Goal: Task Accomplishment & Management: Manage account settings

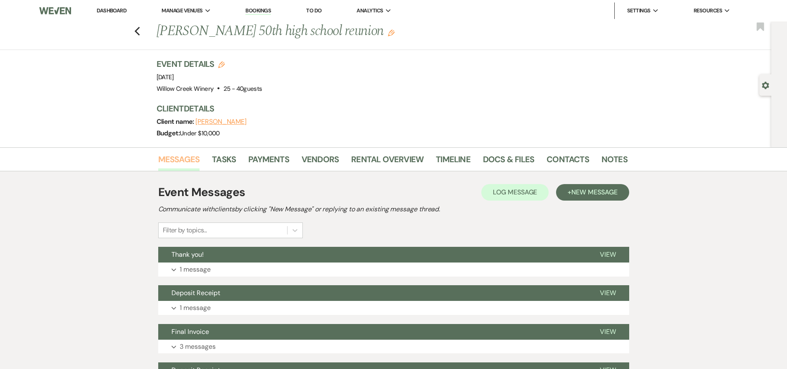
click at [187, 160] on link "Messages" at bounding box center [179, 162] width 42 height 18
click at [140, 35] on icon "Previous" at bounding box center [137, 31] width 6 height 10
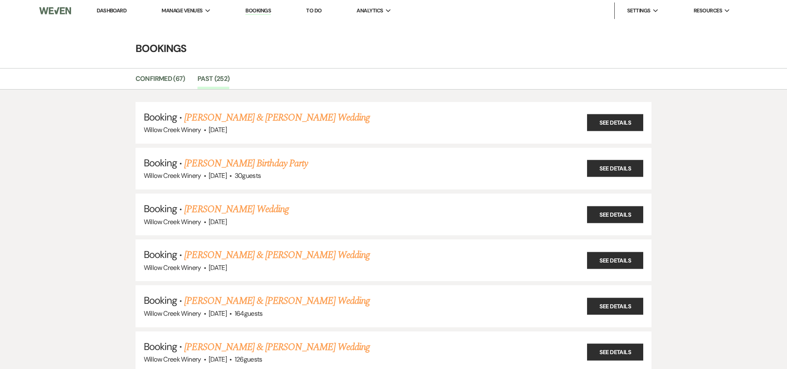
click at [111, 6] on li "Dashboard" at bounding box center [112, 10] width 38 height 17
click at [112, 9] on link "Dashboard" at bounding box center [112, 10] width 30 height 7
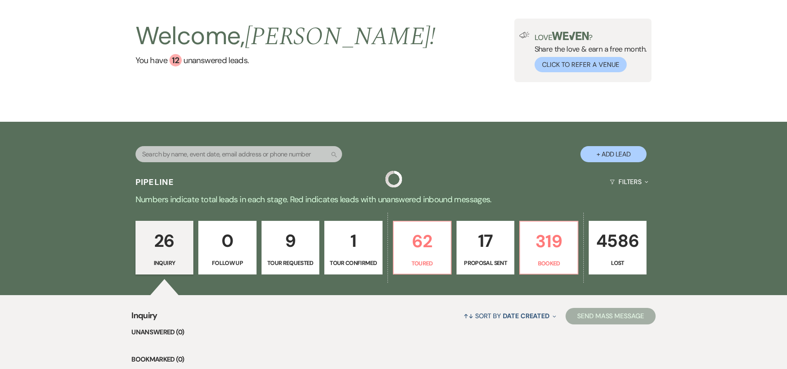
scroll to position [77, 0]
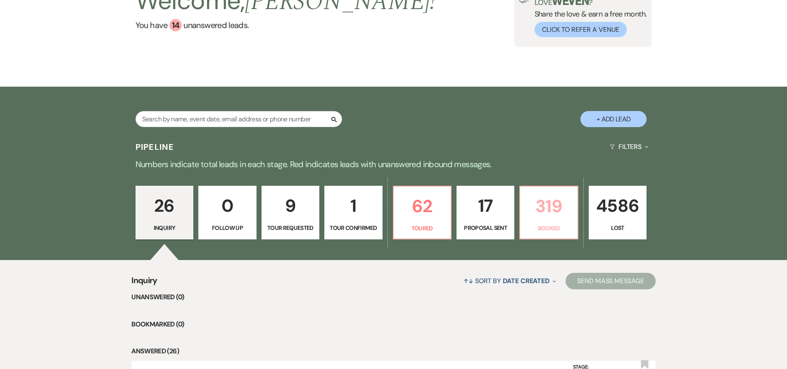
click at [552, 211] on p "319" at bounding box center [548, 206] width 47 height 28
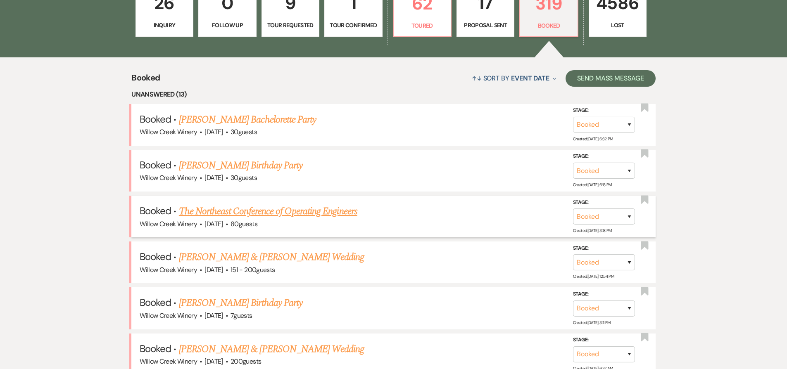
scroll to position [280, 0]
click at [234, 257] on link "[PERSON_NAME] & [PERSON_NAME] Wedding" at bounding box center [271, 256] width 185 height 15
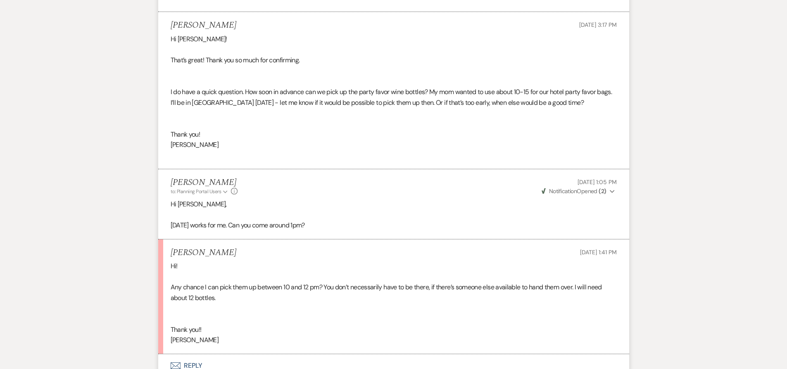
scroll to position [679, 0]
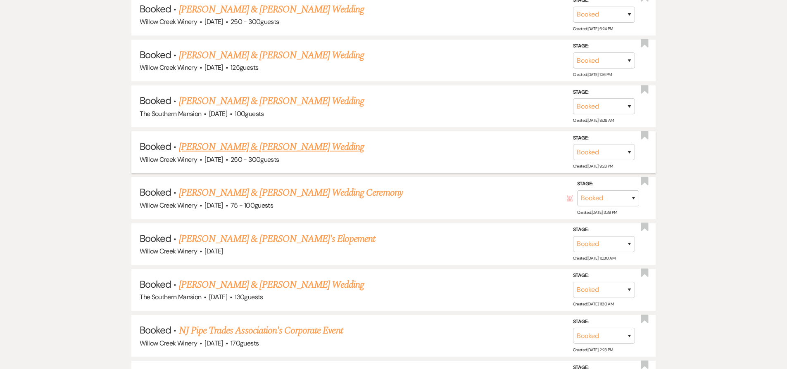
scroll to position [1135, 0]
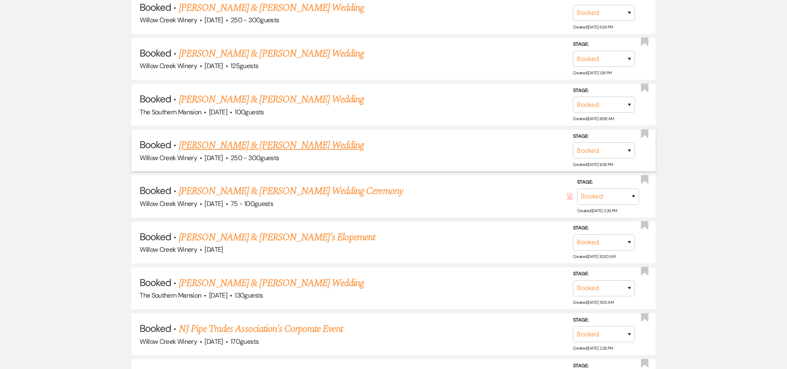
click at [242, 144] on link "[PERSON_NAME] & [PERSON_NAME] Wedding" at bounding box center [271, 145] width 185 height 15
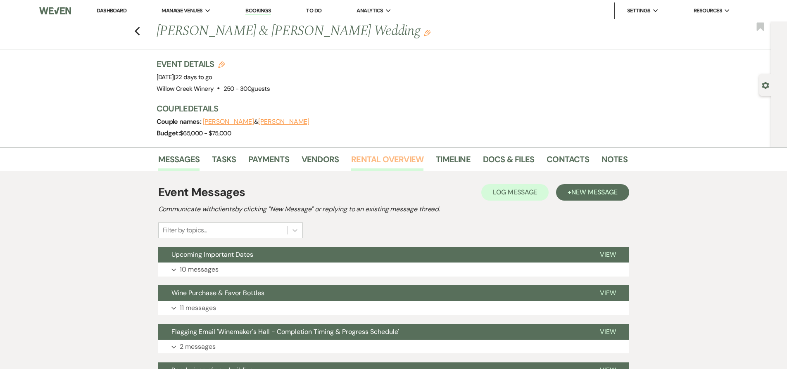
click at [372, 155] on link "Rental Overview" at bounding box center [387, 162] width 72 height 18
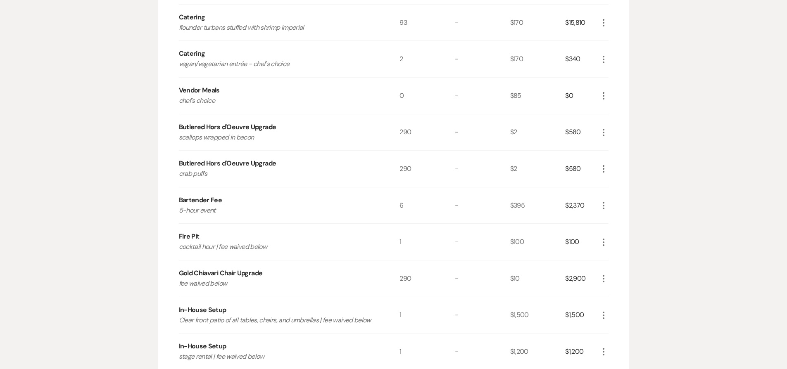
scroll to position [323, 0]
click at [601, 97] on icon "More" at bounding box center [603, 98] width 10 height 10
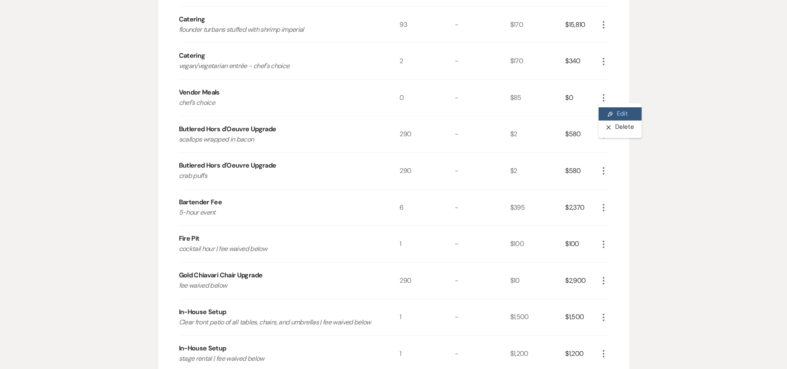
click at [608, 114] on icon "Pencil" at bounding box center [610, 114] width 5 height 6
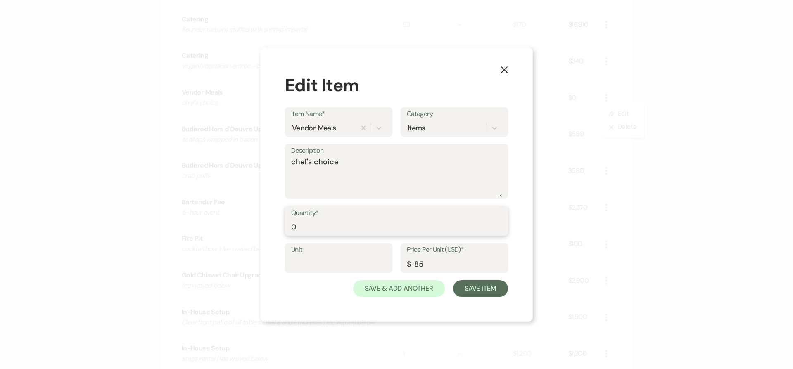
drag, startPoint x: 294, startPoint y: 228, endPoint x: 290, endPoint y: 228, distance: 4.6
click at [290, 228] on div "Quantity* 0" at bounding box center [396, 222] width 223 height 30
type input "23"
click at [346, 168] on textarea "chef's choice" at bounding box center [396, 177] width 211 height 41
type textarea "chef's choice | count TBD"
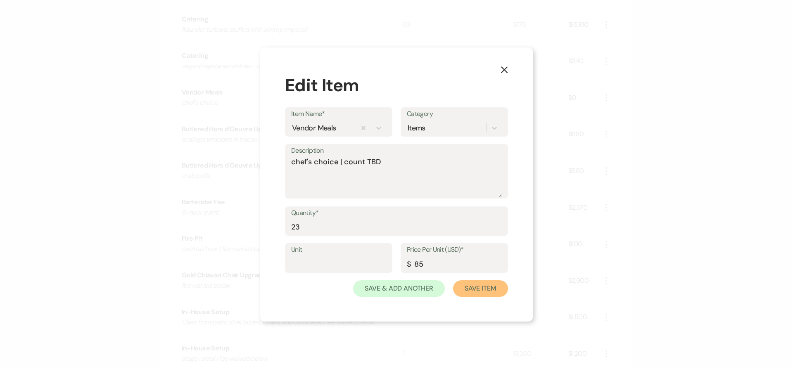
click at [466, 287] on button "Save Item" at bounding box center [480, 288] width 55 height 17
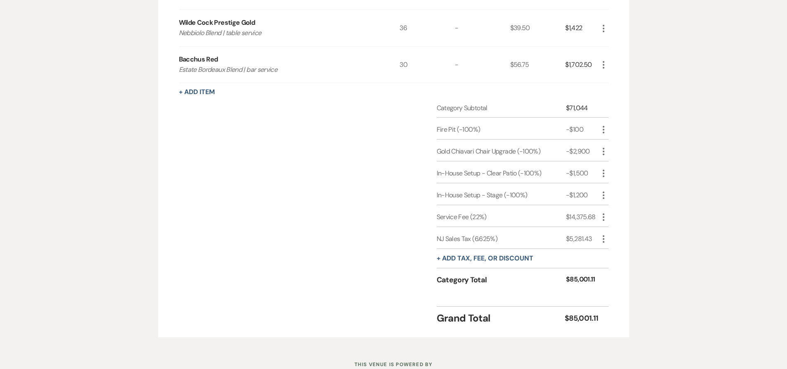
scroll to position [910, 0]
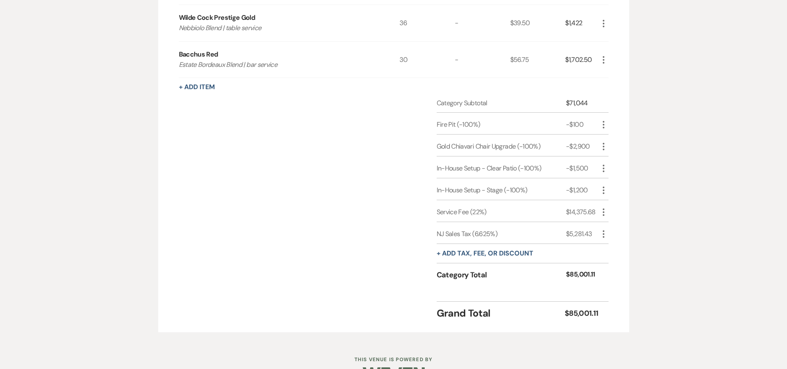
click at [603, 234] on use "button" at bounding box center [604, 233] width 2 height 7
click at [615, 252] on button "Pencil Edit" at bounding box center [619, 250] width 43 height 13
select select "3"
select select "false"
select select "2"
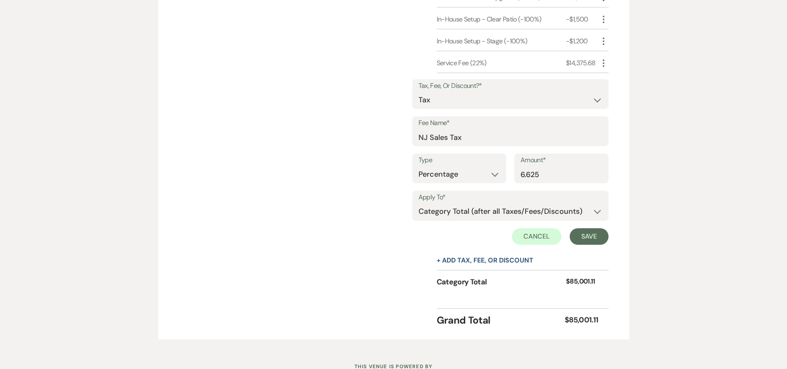
scroll to position [1091, 0]
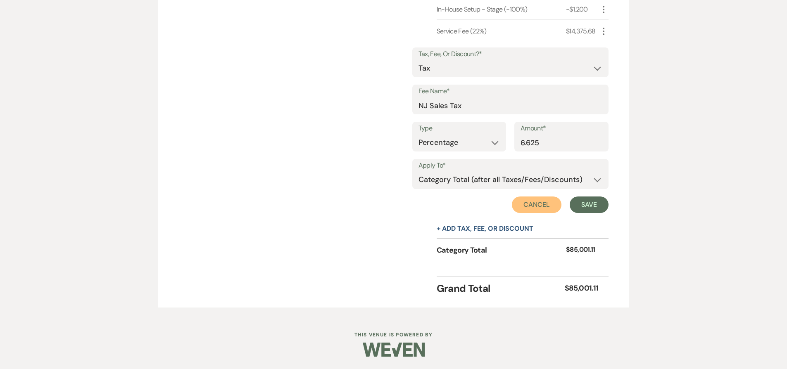
click at [538, 200] on button "Cancel" at bounding box center [537, 205] width 50 height 17
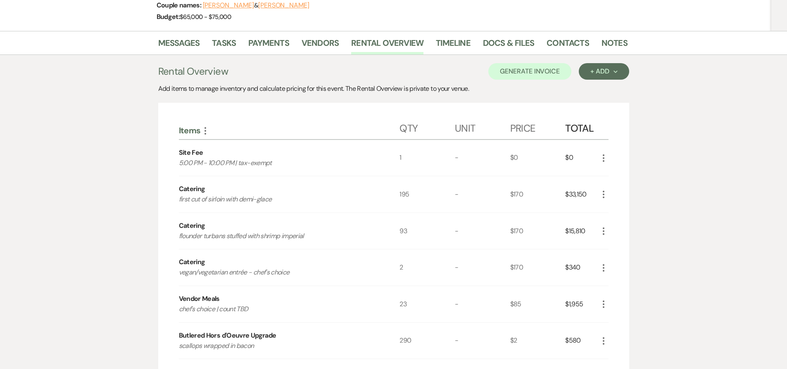
scroll to position [116, 0]
click at [601, 305] on icon "More" at bounding box center [603, 305] width 10 height 10
click at [615, 319] on button "Pencil Edit" at bounding box center [619, 321] width 43 height 13
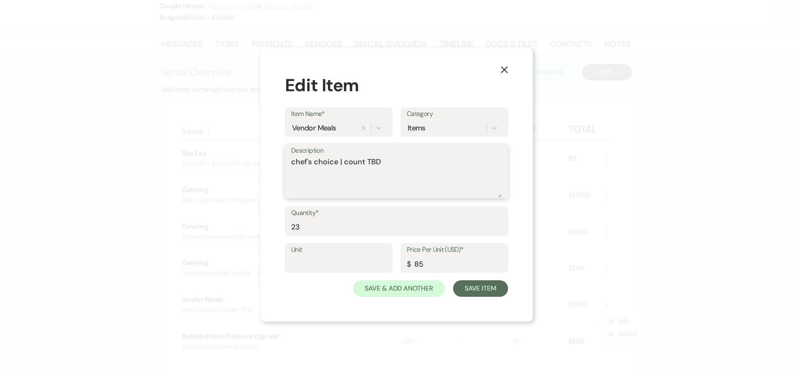
click at [345, 163] on textarea "chef's choice | count TBD" at bounding box center [396, 177] width 211 height 41
type textarea "chef's choice | final count TBD"
click at [487, 285] on button "Save Item" at bounding box center [480, 288] width 55 height 17
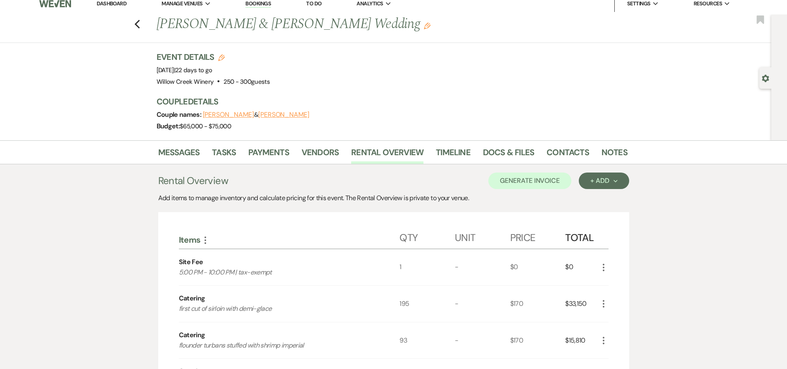
scroll to position [0, 0]
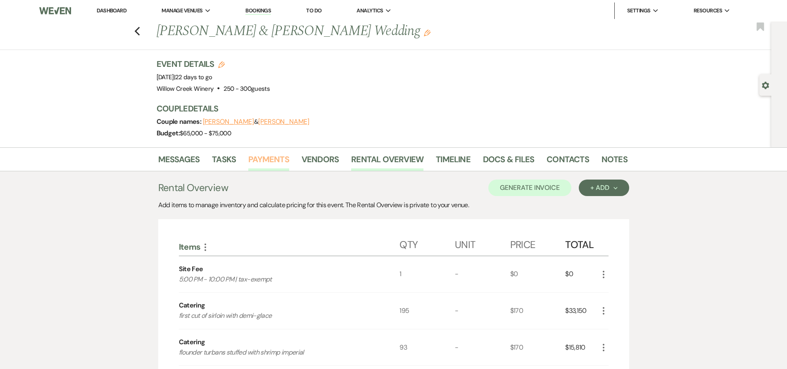
click at [282, 160] on link "Payments" at bounding box center [268, 162] width 41 height 18
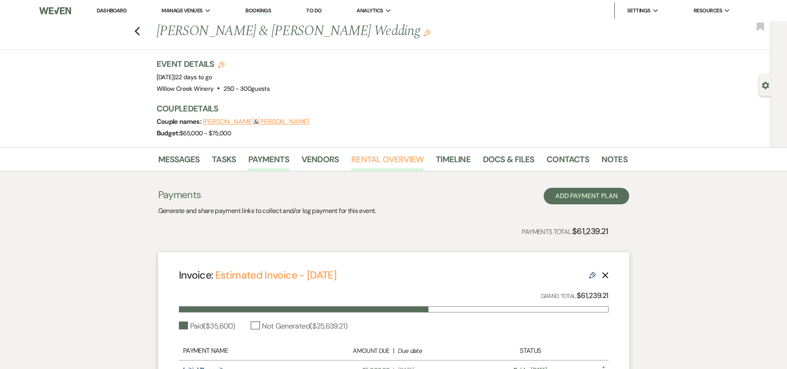
click at [383, 159] on link "Rental Overview" at bounding box center [387, 162] width 72 height 18
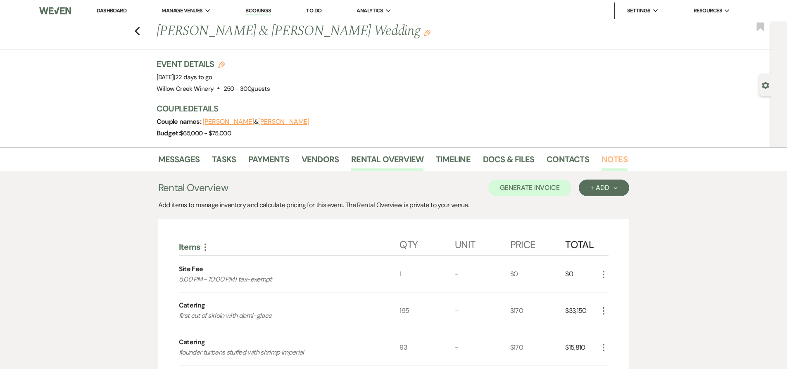
click at [605, 154] on link "Notes" at bounding box center [614, 162] width 26 height 18
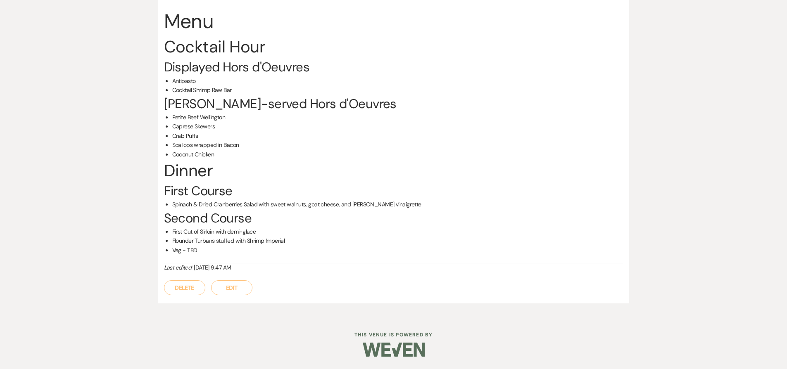
click at [223, 285] on button "Edit" at bounding box center [231, 287] width 41 height 15
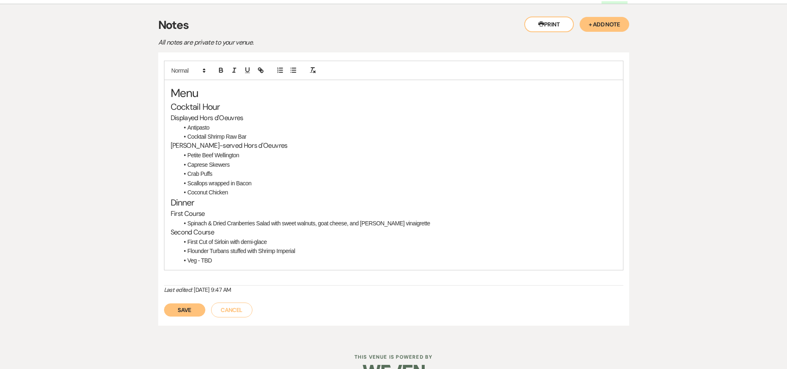
scroll to position [146, 0]
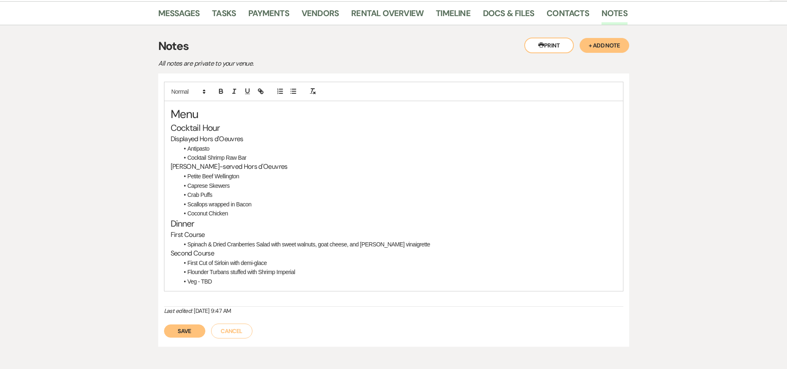
click at [214, 281] on li "Veg - TBD" at bounding box center [398, 281] width 438 height 9
click at [397, 19] on link "Rental Overview" at bounding box center [387, 16] width 72 height 18
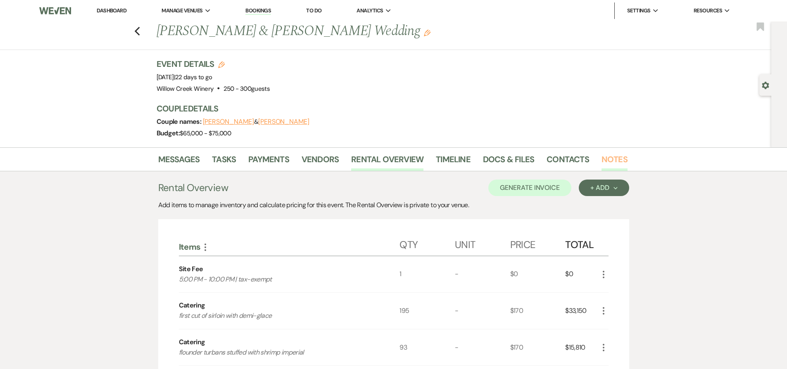
click at [605, 160] on link "Notes" at bounding box center [614, 162] width 26 height 18
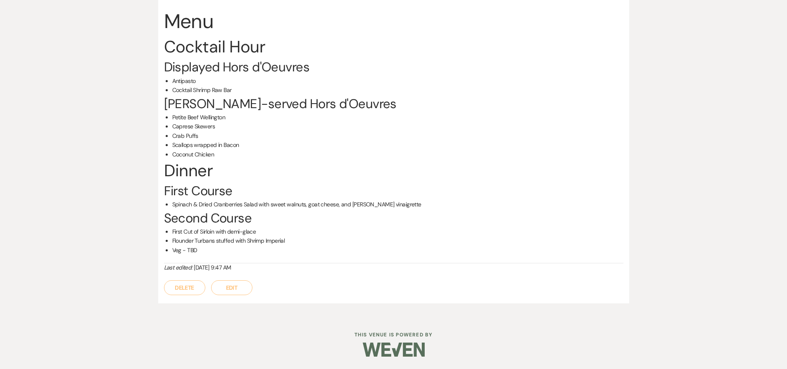
click at [241, 291] on button "Edit" at bounding box center [231, 287] width 41 height 15
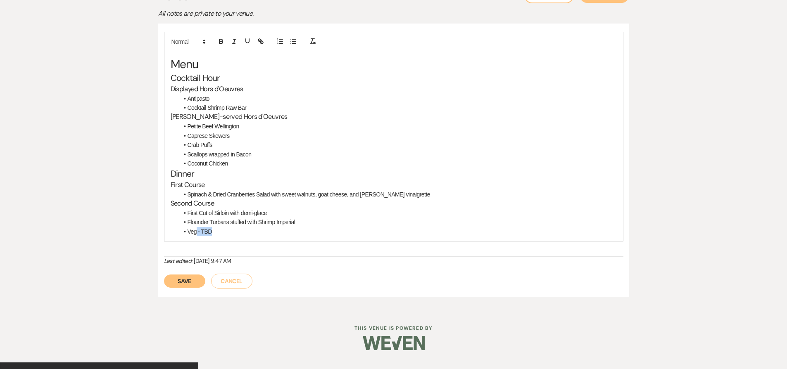
drag, startPoint x: 196, startPoint y: 231, endPoint x: 212, endPoint y: 233, distance: 16.2
click at [212, 233] on li "Veg - TBD" at bounding box center [398, 231] width 438 height 9
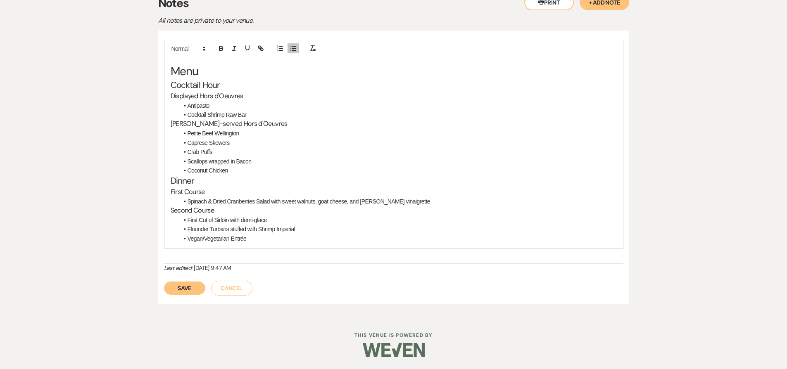
click at [292, 221] on li "First Cut of Sirloin with demi-glace" at bounding box center [398, 220] width 438 height 9
click at [298, 237] on li "Vegan/Vegetarian Entrée" at bounding box center [398, 238] width 438 height 9
click at [192, 283] on button "Save" at bounding box center [184, 288] width 41 height 13
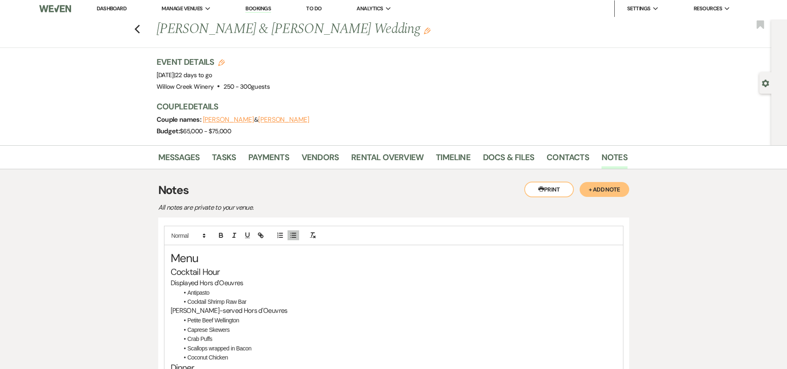
scroll to position [0, 0]
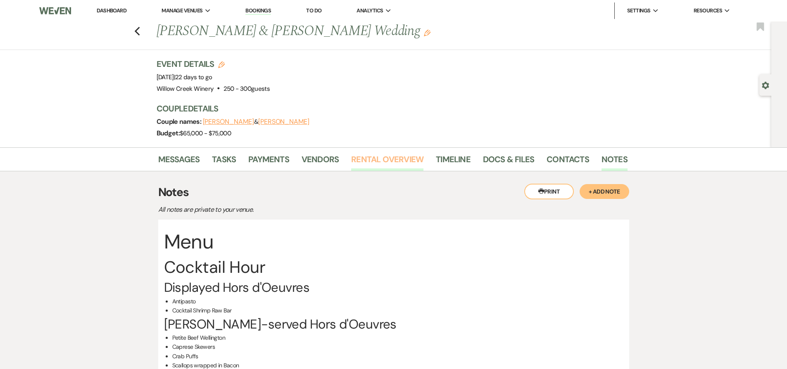
click at [377, 157] on link "Rental Overview" at bounding box center [387, 162] width 72 height 18
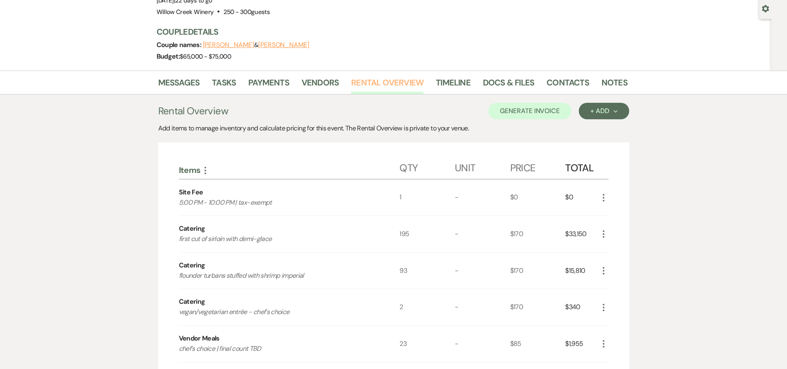
scroll to position [111, 0]
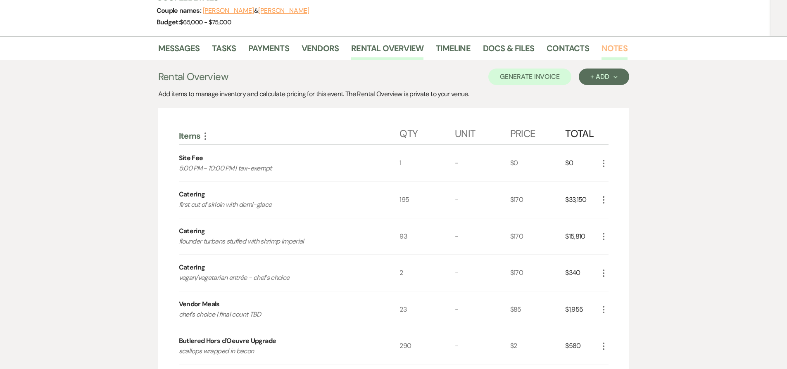
click at [601, 48] on link "Notes" at bounding box center [614, 51] width 26 height 18
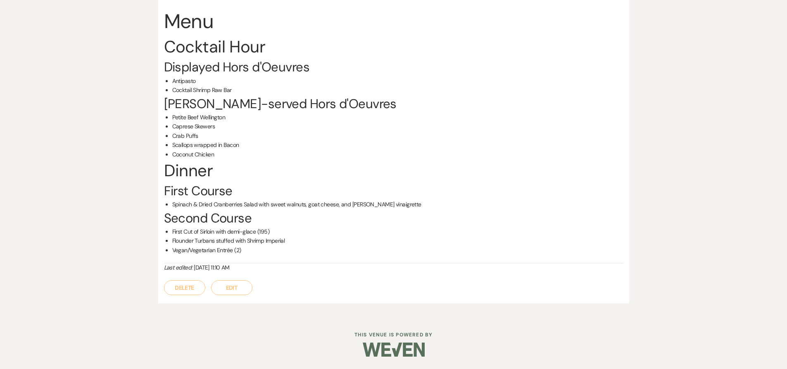
click at [242, 289] on button "Edit" at bounding box center [231, 287] width 41 height 15
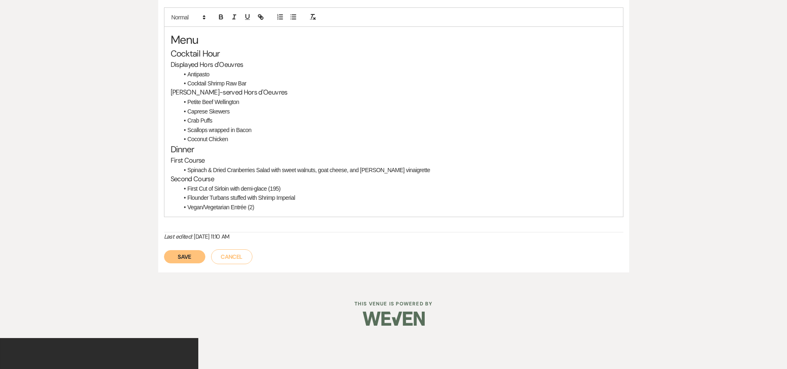
scroll to position [189, 0]
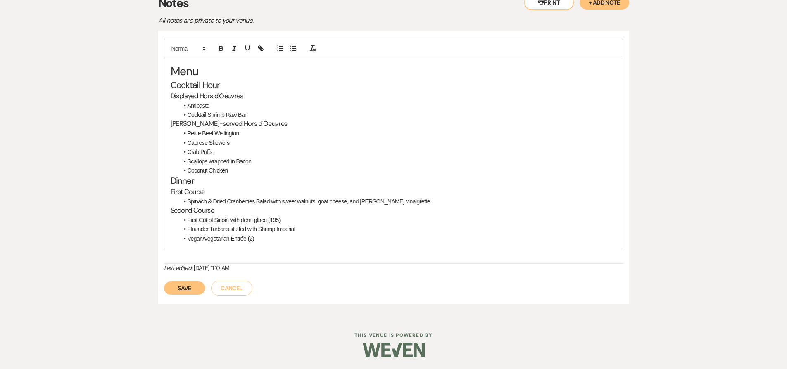
click at [314, 228] on li "Flounder Turbans stuffed with Shrimp Imperial" at bounding box center [398, 229] width 438 height 9
click at [188, 288] on button "Save" at bounding box center [184, 288] width 41 height 13
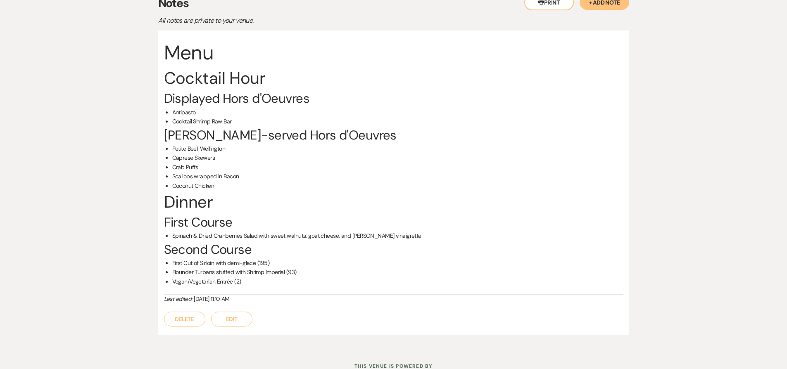
click at [223, 322] on button "Edit" at bounding box center [231, 319] width 41 height 15
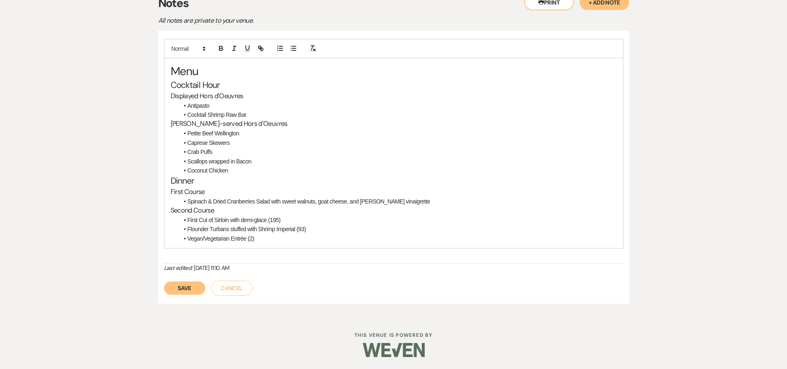
click at [323, 228] on li "Flounder Turbans stuffed with Shrimp Imperial (93)" at bounding box center [398, 229] width 438 height 9
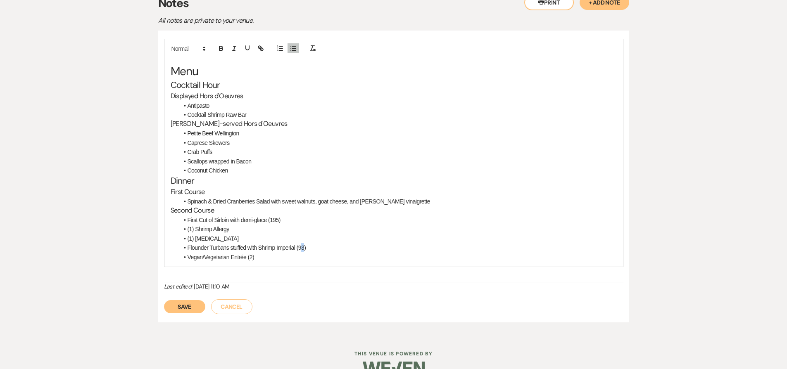
click at [304, 249] on li "Flounder Turbans stuffed with Shrimp Imperial (93)" at bounding box center [398, 247] width 438 height 9
drag, startPoint x: 297, startPoint y: 247, endPoint x: 308, endPoint y: 248, distance: 11.6
click at [308, 248] on li "Flounder Turbans stuffed with Shrimp Imperial (92)" at bounding box center [398, 247] width 438 height 9
drag, startPoint x: 247, startPoint y: 257, endPoint x: 268, endPoint y: 251, distance: 21.6
click at [268, 251] on ul "First Cut of Sirloin with demi-glace (195) (1) Shrimp Allergy (1) [MEDICAL_DATA…" at bounding box center [398, 239] width 438 height 46
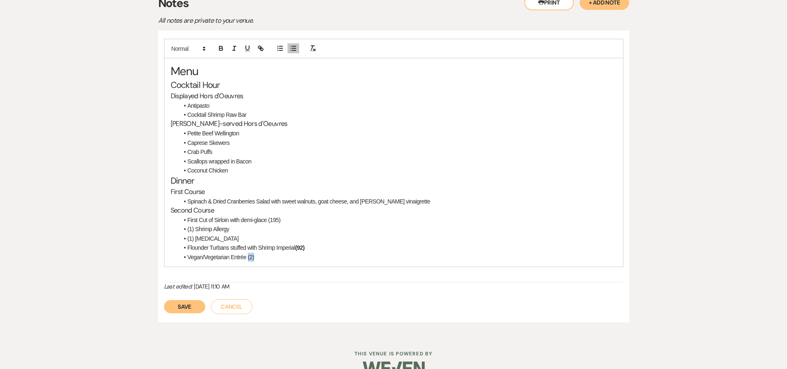
drag, startPoint x: 254, startPoint y: 259, endPoint x: 247, endPoint y: 259, distance: 6.6
click at [247, 259] on li "Vegan/Vegetarian Entrée (2)" at bounding box center [398, 257] width 438 height 9
drag, startPoint x: 268, startPoint y: 220, endPoint x: 284, endPoint y: 223, distance: 16.3
click at [284, 223] on li "First Cut of Sirloin with demi-glace (195)" at bounding box center [398, 220] width 438 height 9
drag, startPoint x: 229, startPoint y: 242, endPoint x: 180, endPoint y: 230, distance: 50.6
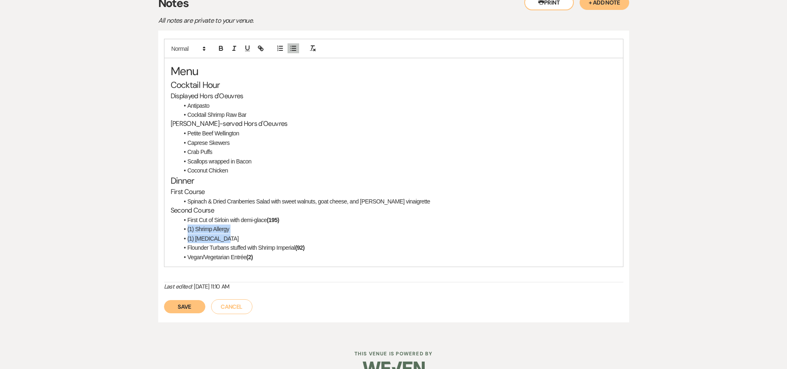
click at [180, 230] on ul "First Cut of Sirloin with demi-glace (195) (1) Shrimp Allergy (1) [MEDICAL_DATA…" at bounding box center [398, 239] width 438 height 46
click at [237, 50] on button "button" at bounding box center [234, 48] width 12 height 10
drag, startPoint x: 184, startPoint y: 307, endPoint x: 316, endPoint y: 257, distance: 141.3
click at [316, 257] on form "Menu Cocktail Hour Displayed Hors d'Oeuvres Antipasto Cocktail Shrimp Raw [PERS…" at bounding box center [393, 176] width 459 height 275
click at [298, 257] on li "Vegan/Vegetarian Entrée (2)" at bounding box center [398, 257] width 438 height 9
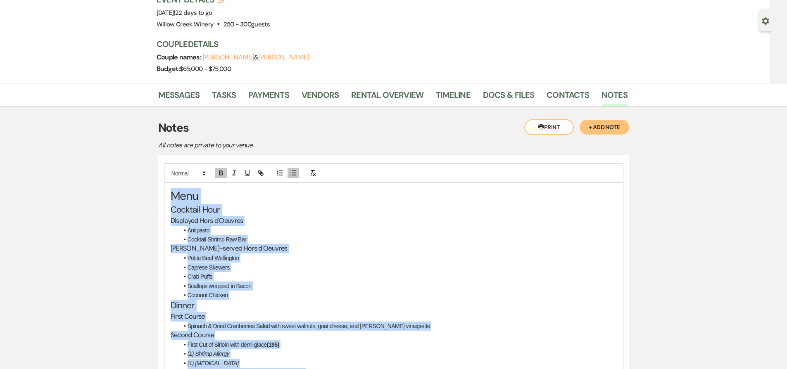
scroll to position [0, 0]
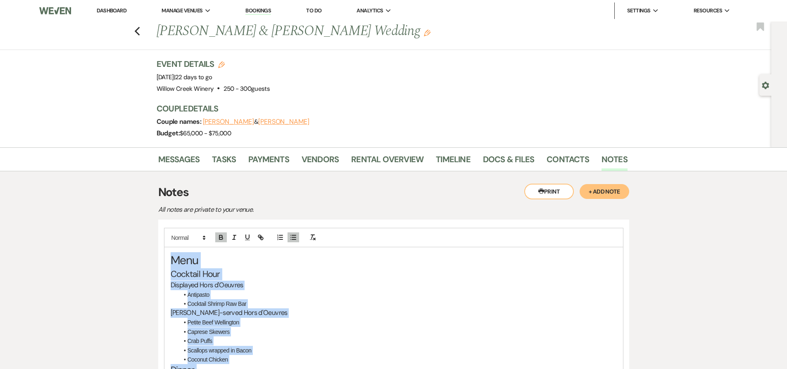
drag, startPoint x: 299, startPoint y: 259, endPoint x: 106, endPoint y: -12, distance: 332.2
copy div "Menu Cocktail Hour Displayed Hors d'Oeuvres Antipasto Cocktail Shrimp Raw [PERS…"
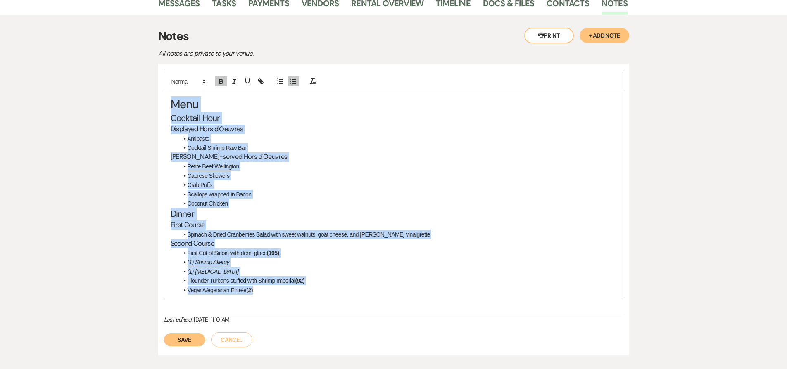
scroll to position [208, 0]
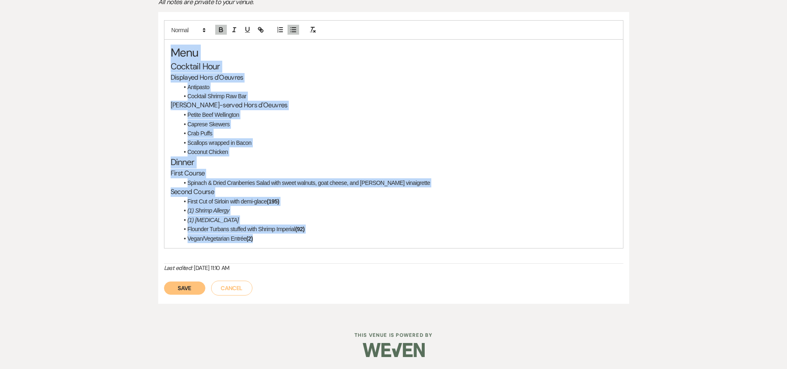
click at [183, 284] on button "Save" at bounding box center [184, 288] width 41 height 13
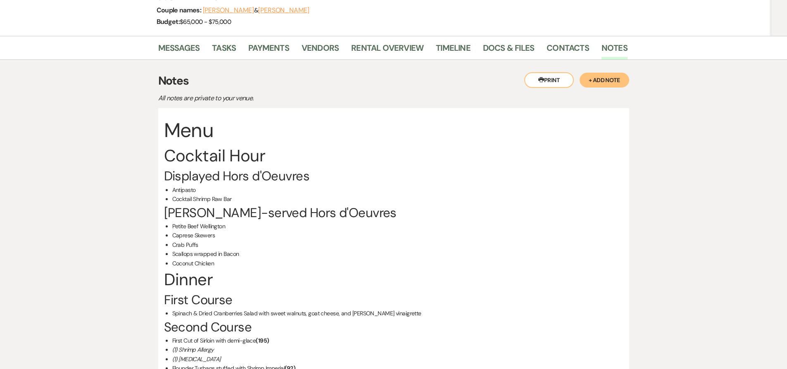
scroll to position [0, 0]
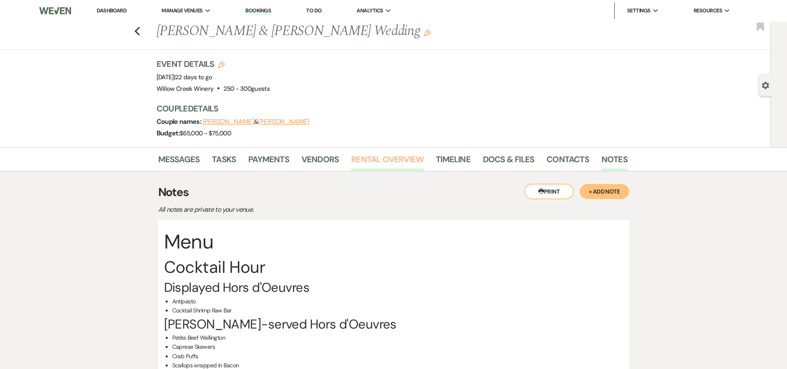
click at [379, 161] on link "Rental Overview" at bounding box center [387, 162] width 72 height 18
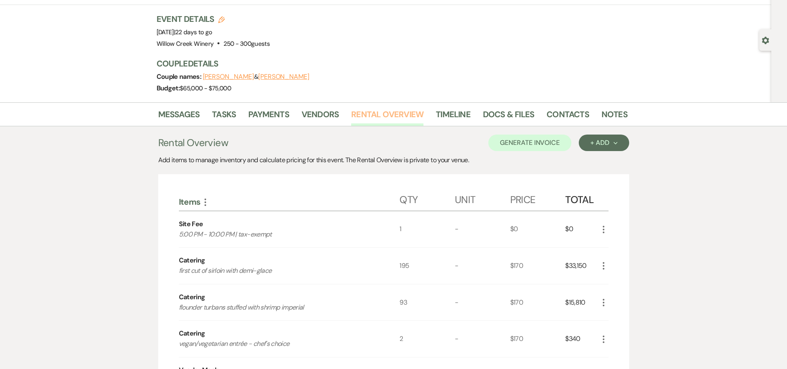
scroll to position [237, 0]
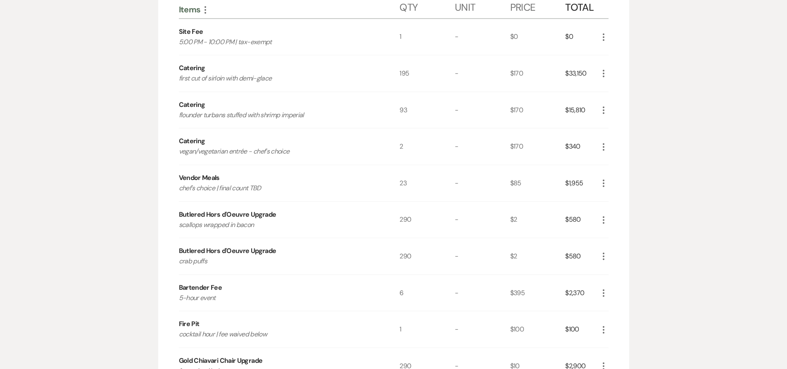
click at [603, 110] on use "button" at bounding box center [604, 110] width 2 height 7
click at [608, 128] on icon "Pencil" at bounding box center [610, 126] width 5 height 6
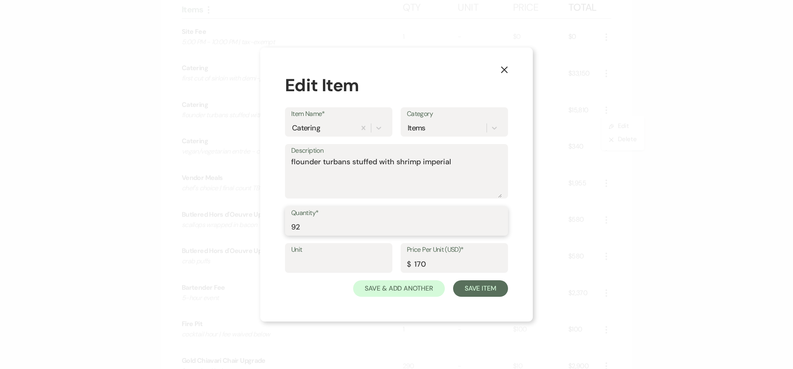
type input "92"
click at [497, 232] on input "92" at bounding box center [396, 227] width 211 height 16
click at [479, 285] on button "Save Item" at bounding box center [480, 288] width 55 height 17
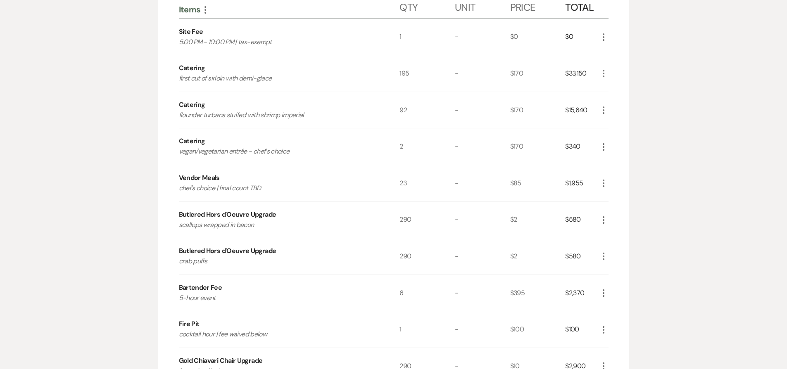
click at [602, 220] on icon "More" at bounding box center [603, 220] width 10 height 10
click at [609, 232] on button "Pencil Edit" at bounding box center [619, 236] width 43 height 13
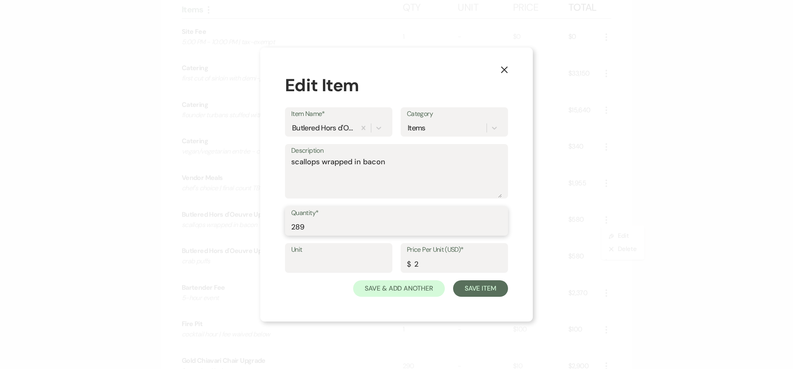
type input "289"
click at [501, 230] on input "289" at bounding box center [396, 227] width 211 height 16
click at [483, 284] on button "Save Item" at bounding box center [480, 288] width 55 height 17
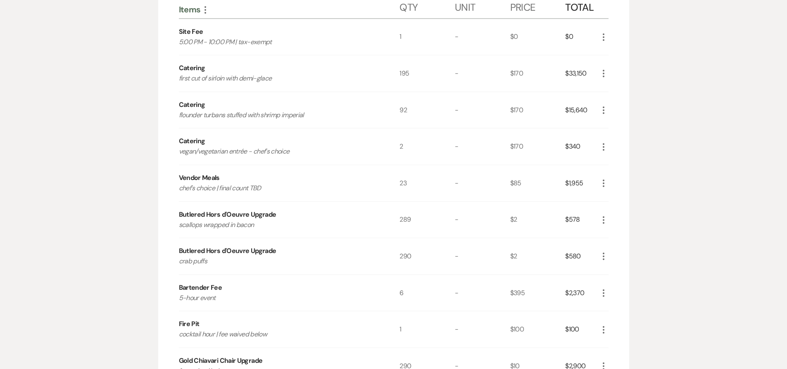
click at [601, 256] on icon "More" at bounding box center [603, 257] width 10 height 10
click at [608, 271] on icon "Pencil" at bounding box center [610, 273] width 5 height 6
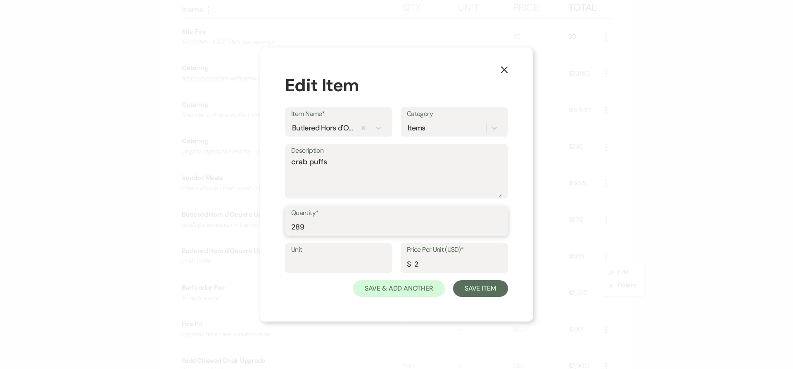
type input "289"
click at [498, 230] on input "289" at bounding box center [396, 227] width 211 height 16
click at [493, 285] on button "Save Item" at bounding box center [480, 288] width 55 height 17
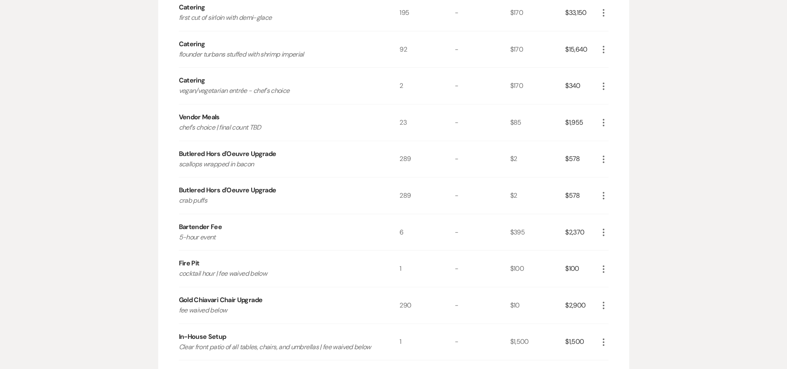
scroll to position [317, 0]
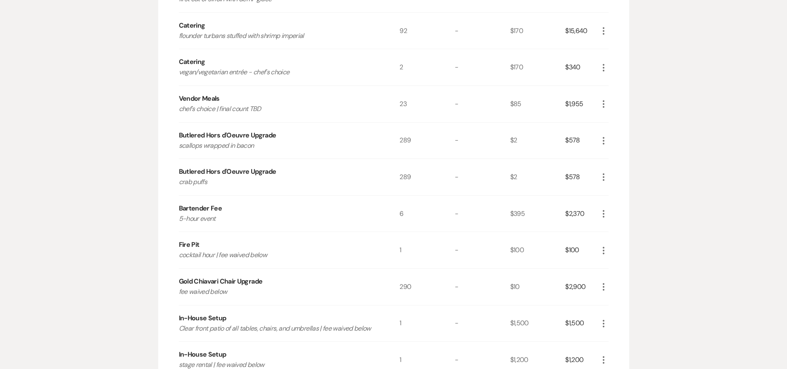
click at [601, 287] on icon "More" at bounding box center [603, 287] width 10 height 10
click at [617, 299] on button "Pencil Edit" at bounding box center [619, 303] width 43 height 13
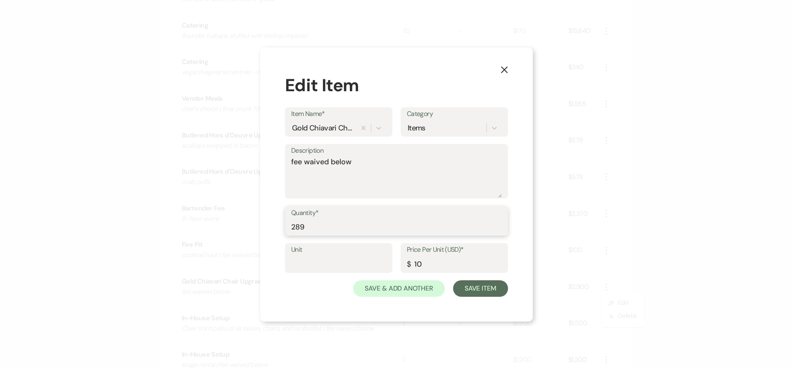
type input "289"
click at [500, 229] on input "289" at bounding box center [396, 227] width 211 height 16
click at [497, 292] on button "Save Item" at bounding box center [480, 288] width 55 height 17
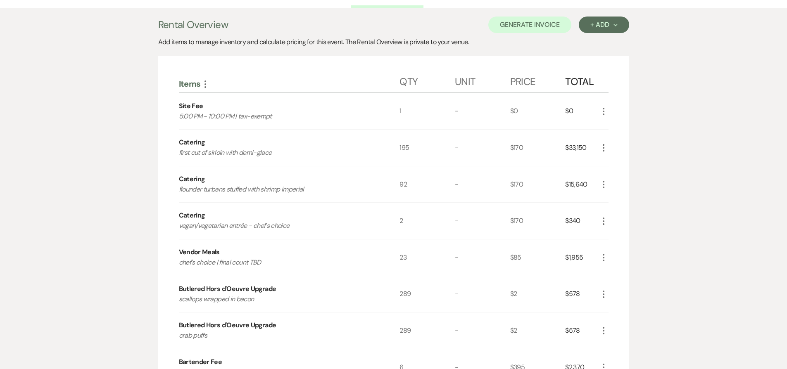
scroll to position [0, 0]
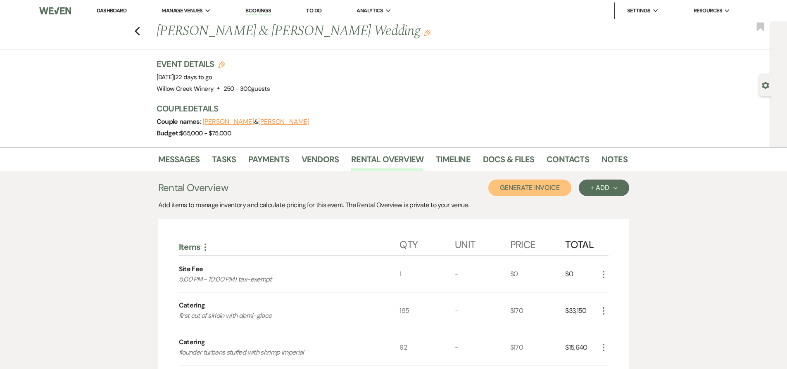
click at [521, 186] on button "Generate Invoice" at bounding box center [529, 188] width 83 height 17
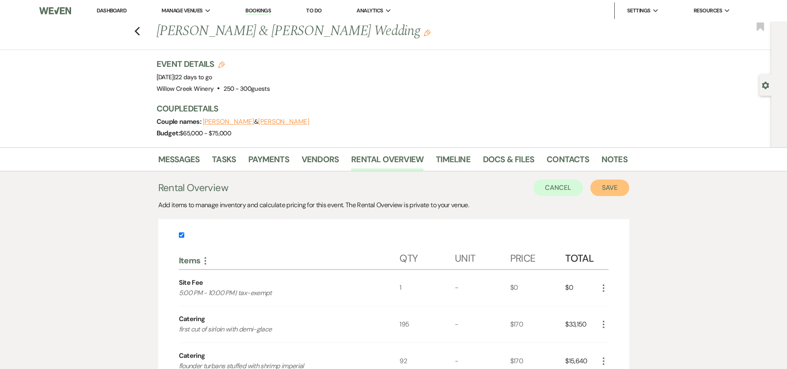
click at [598, 185] on button "Save" at bounding box center [609, 188] width 39 height 17
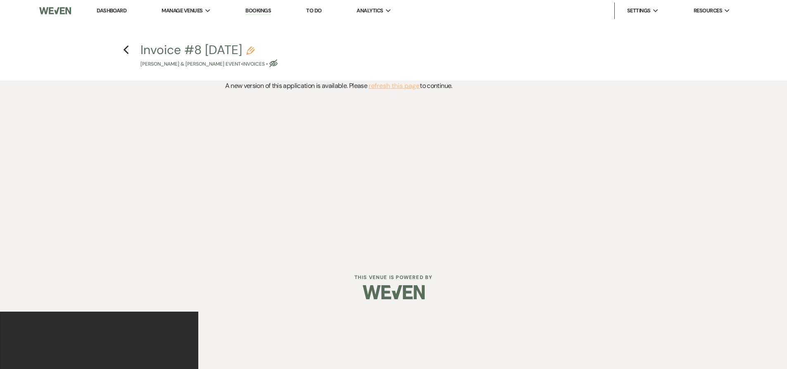
click at [378, 86] on button "refresh this page" at bounding box center [393, 86] width 51 height 11
